Goal: Information Seeking & Learning: Learn about a topic

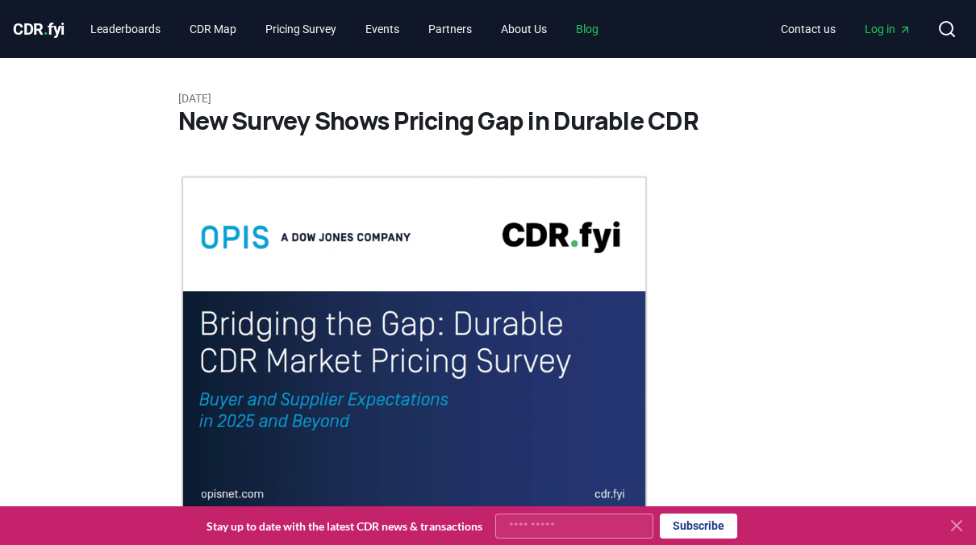
click at [607, 26] on link "Blog" at bounding box center [587, 29] width 48 height 29
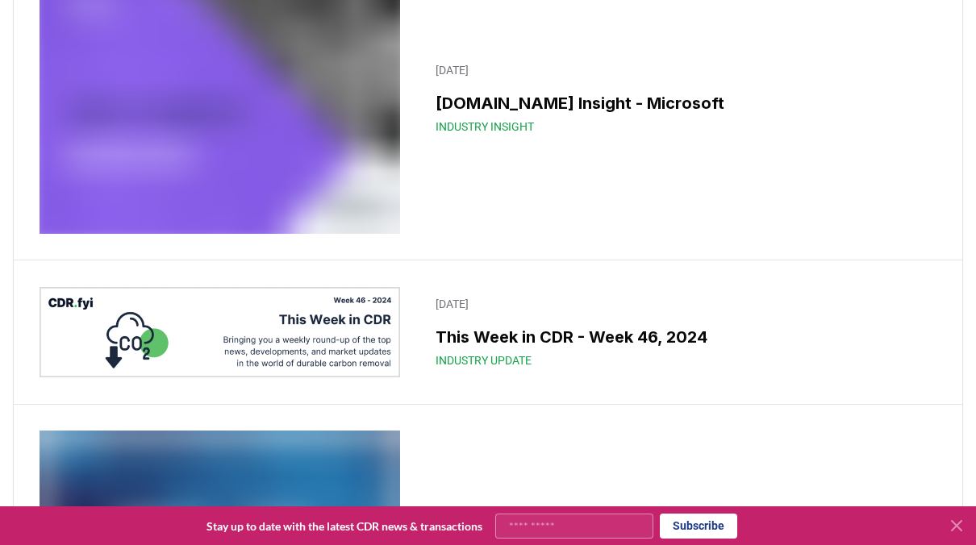
scroll to position [13470, 0]
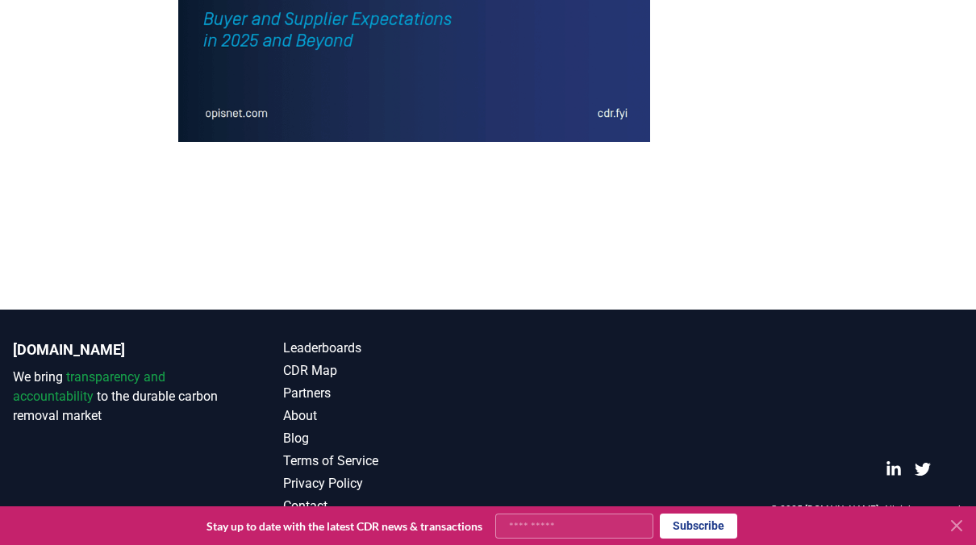
scroll to position [3788, 0]
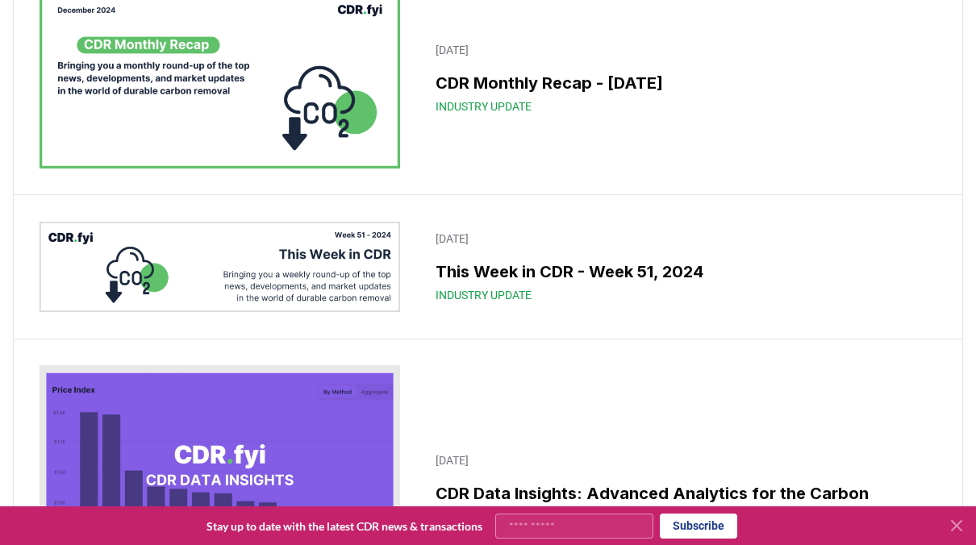
scroll to position [12242, 0]
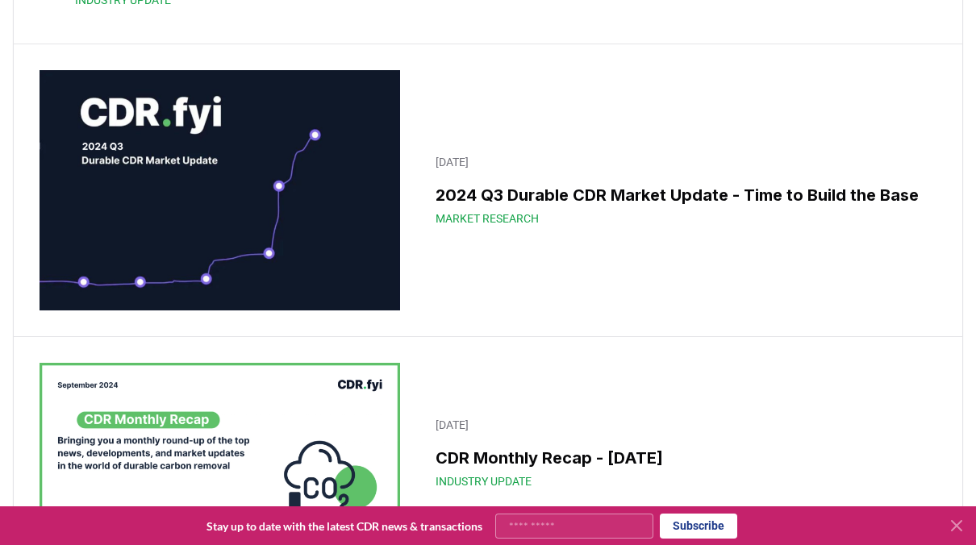
scroll to position [14904, 0]
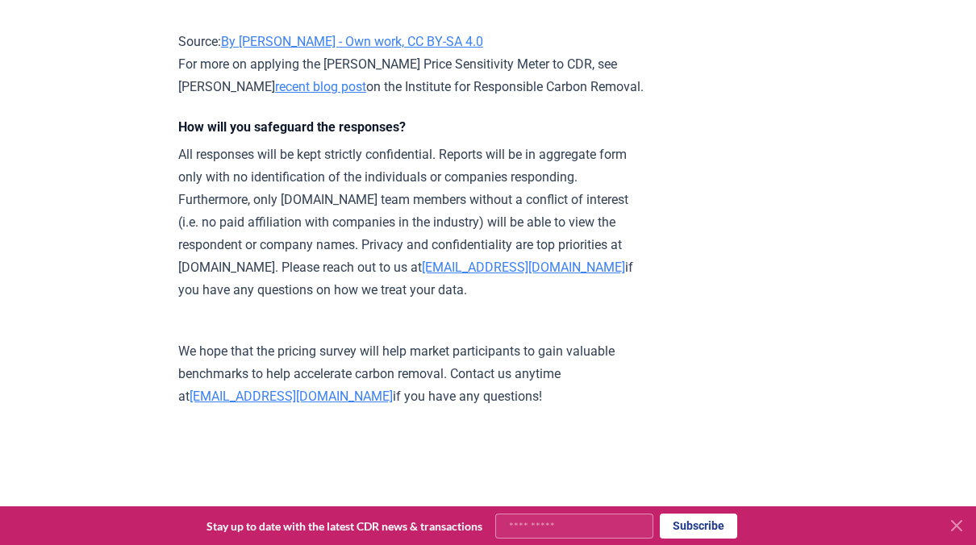
scroll to position [3226, 0]
